Goal: Task Accomplishment & Management: Manage account settings

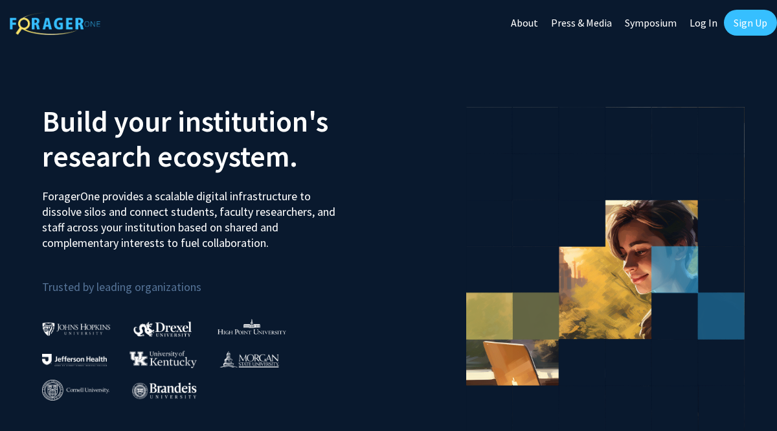
click at [700, 24] on link "Log In" at bounding box center [703, 22] width 41 height 45
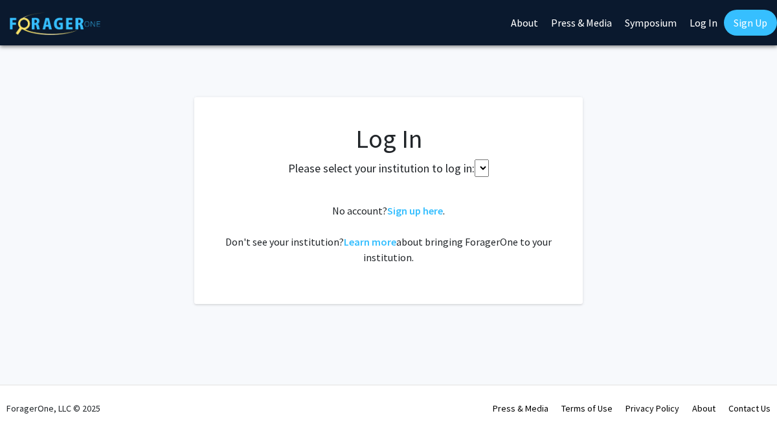
select select
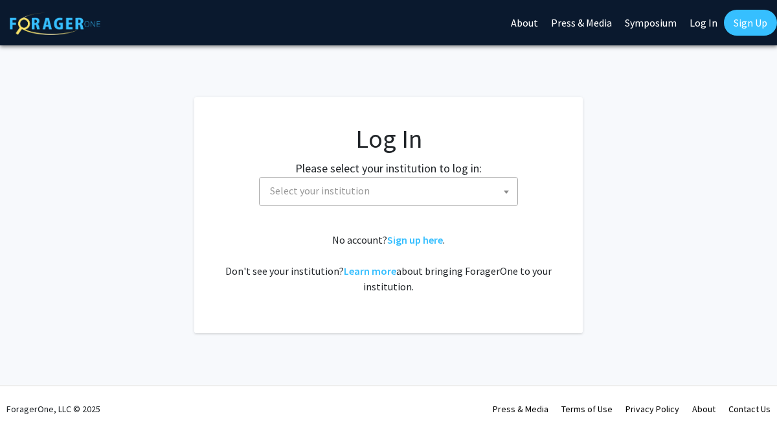
click at [413, 186] on span "Select your institution" at bounding box center [391, 190] width 253 height 27
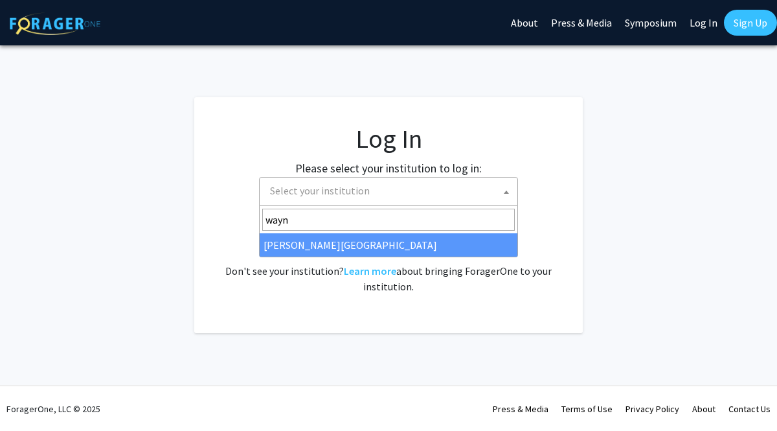
type input "[PERSON_NAME]"
select select "21"
